Goal: Information Seeking & Learning: Learn about a topic

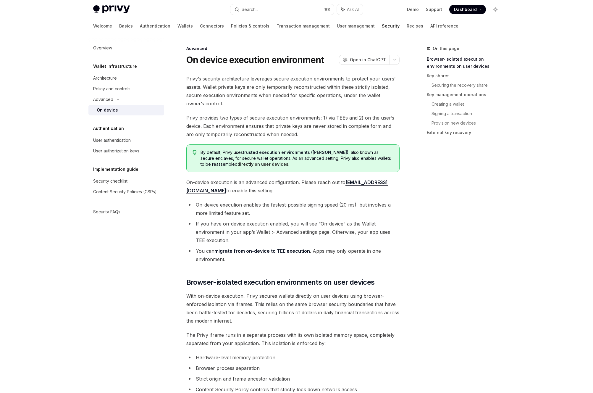
click at [200, 244] on li "If you have on-device execution enabled, you will see “On-device” as the Wallet…" at bounding box center [292, 231] width 213 height 25
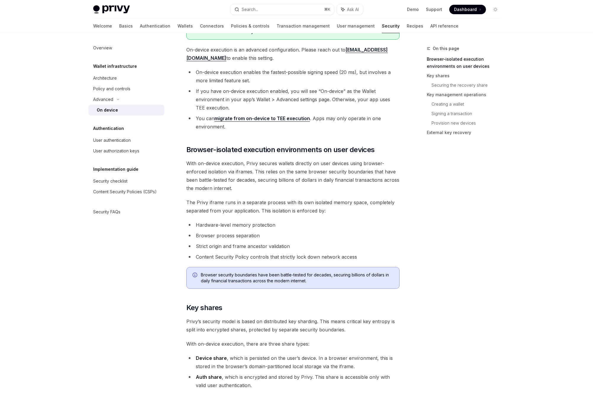
scroll to position [96, 0]
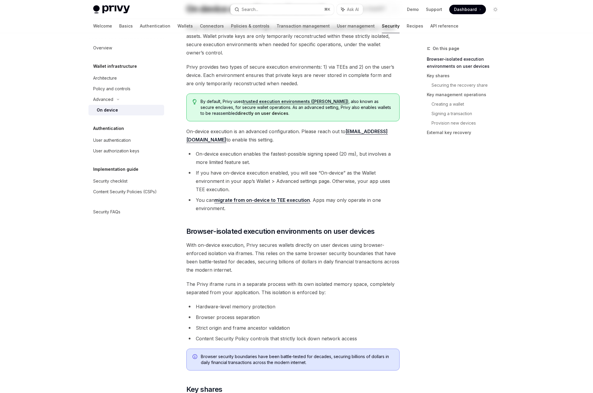
scroll to position [0, 0]
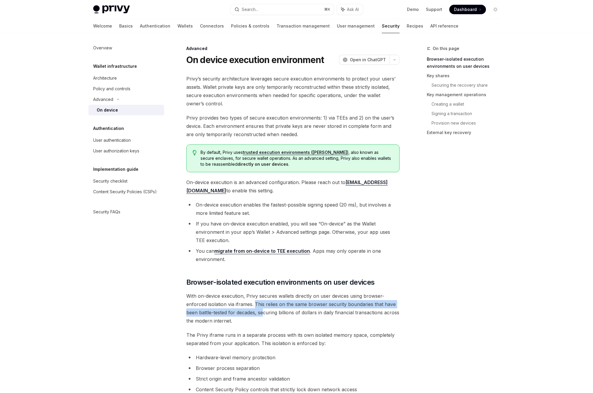
drag, startPoint x: 256, startPoint y: 303, endPoint x: 264, endPoint y: 313, distance: 12.6
click at [264, 313] on span "With on-device execution, Privy secures wallets directly on user devices using …" at bounding box center [292, 308] width 213 height 33
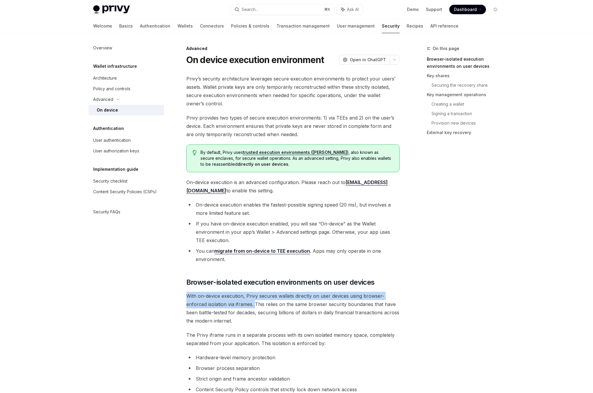
drag, startPoint x: 188, startPoint y: 296, endPoint x: 255, endPoint y: 305, distance: 67.7
copy span "With on-device execution, Privy secures wallets directly on user devices using …"
click at [239, 308] on span "With on-device execution, Privy secures wallets directly on user devices using …" at bounding box center [292, 308] width 213 height 33
click at [172, 317] on div "Overview Wallet infrastructure Architecture Policy and controls Advanced On dev…" at bounding box center [130, 213] width 85 height 360
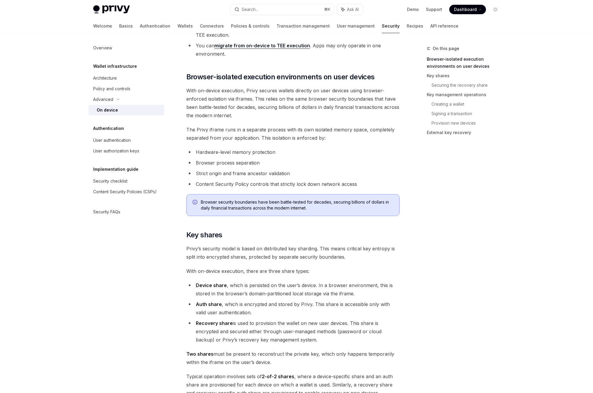
scroll to position [149, 0]
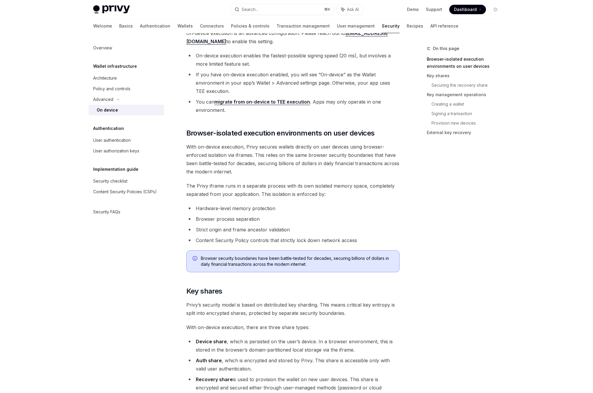
drag, startPoint x: 272, startPoint y: 263, endPoint x: 307, endPoint y: 263, distance: 34.9
click at [298, 264] on span "Browser security boundaries have been battle-tested for decades, securing billi…" at bounding box center [297, 261] width 193 height 12
click at [240, 263] on span "Browser security boundaries have been battle-tested for decades, securing billi…" at bounding box center [297, 261] width 193 height 12
drag, startPoint x: 342, startPoint y: 259, endPoint x: 345, endPoint y: 259, distance: 3.3
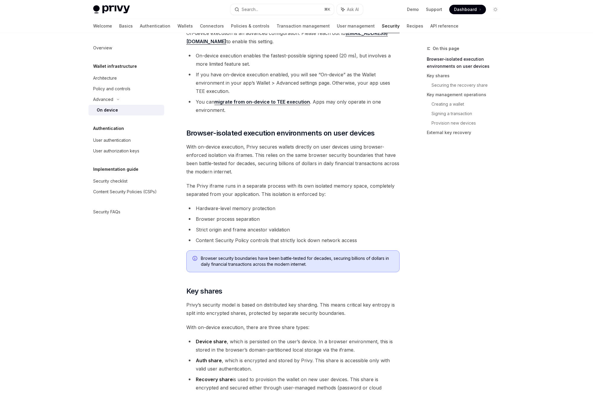
click at [344, 259] on span "Browser security boundaries have been battle-tested for decades, securing billi…" at bounding box center [297, 261] width 193 height 12
drag, startPoint x: 326, startPoint y: 261, endPoint x: 336, endPoint y: 261, distance: 10.1
click at [334, 261] on span "Browser security boundaries have been battle-tested for decades, securing billi…" at bounding box center [297, 261] width 193 height 12
click at [338, 261] on span "Browser security boundaries have been battle-tested for decades, securing billi…" at bounding box center [297, 261] width 193 height 12
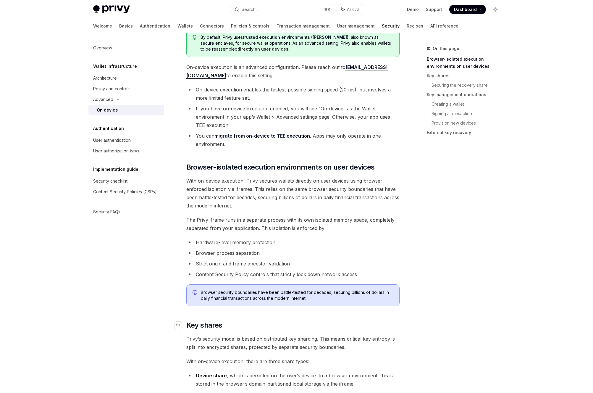
scroll to position [114, 0]
